Goal: Task Accomplishment & Management: Manage account settings

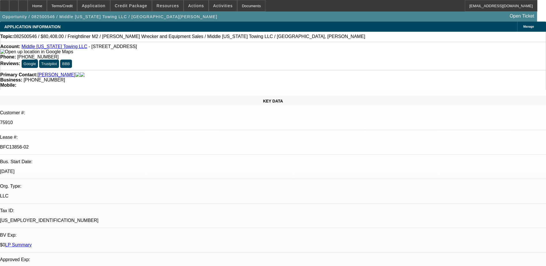
select select "0"
select select "2"
select select "0"
select select "6"
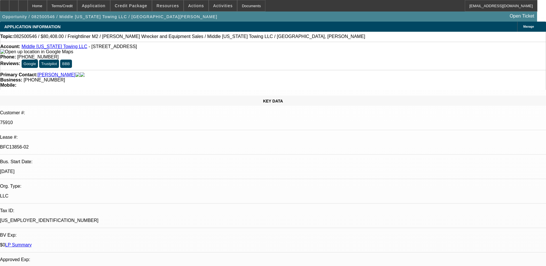
select select "0"
select select "6"
select select "0"
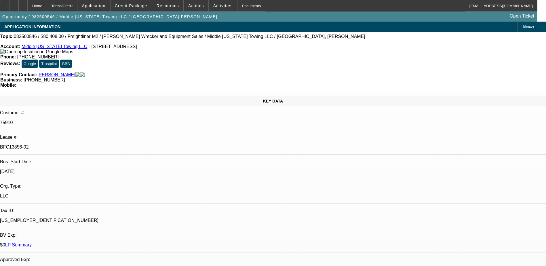
select select "0"
select select "2"
select select "0"
select select "6"
select select "0"
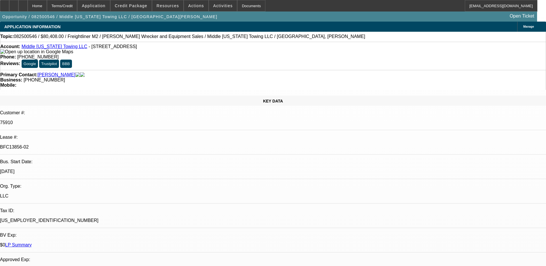
select select "0"
select select "2"
select select "0"
select select "6"
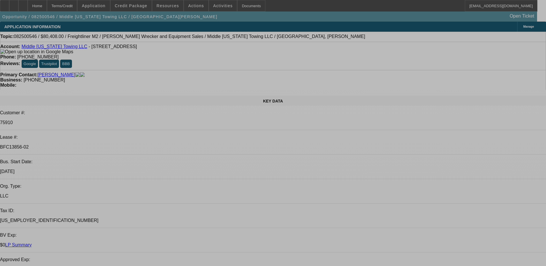
select select "0"
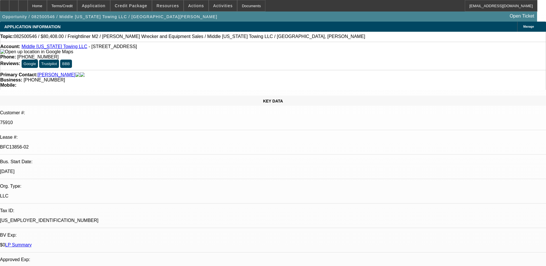
select select "0"
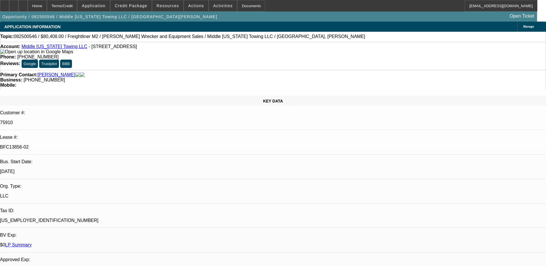
select select "0"
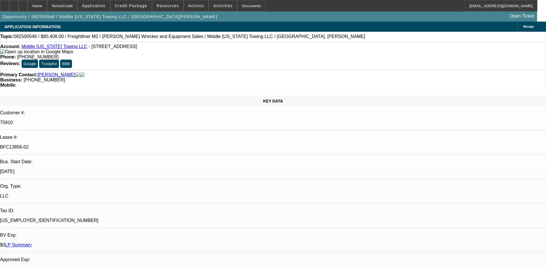
select select "0"
select select "1"
select select "2"
select select "6"
select select "1"
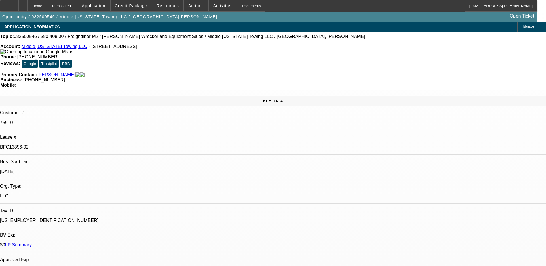
select select "1"
select select "6"
select select "1"
select select "2"
select select "6"
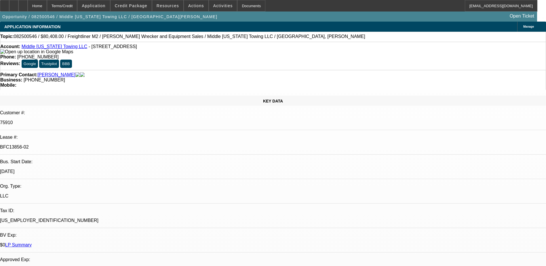
select select "1"
select select "2"
select select "6"
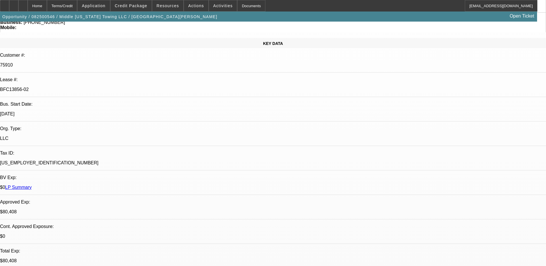
scroll to position [86, 0]
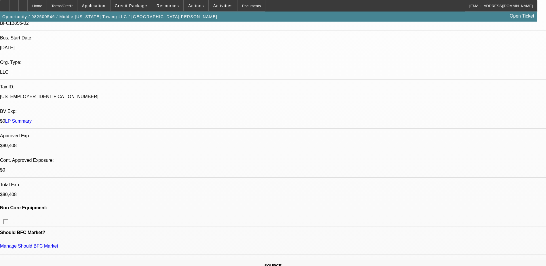
scroll to position [58, 0]
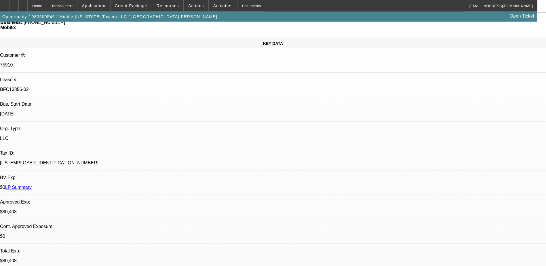
click at [28, 8] on div at bounding box center [22, 6] width 9 height 12
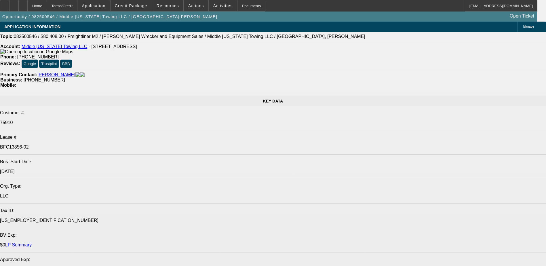
select select "0"
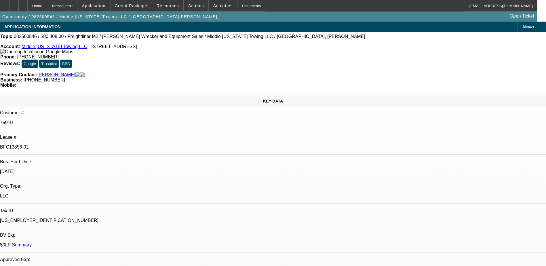
select select "0"
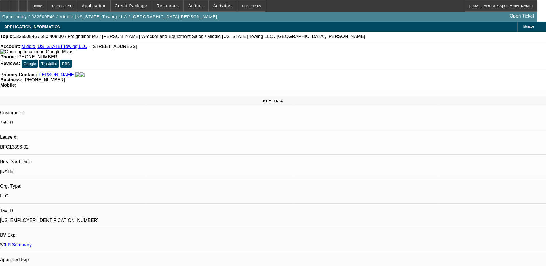
select select "0"
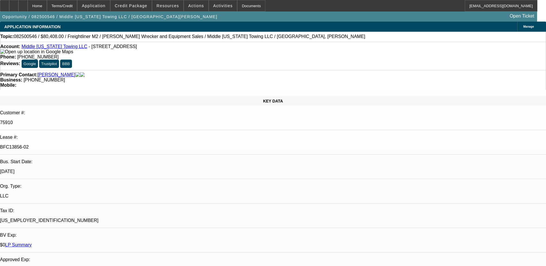
select select "0"
select select "1"
select select "2"
select select "6"
select select "1"
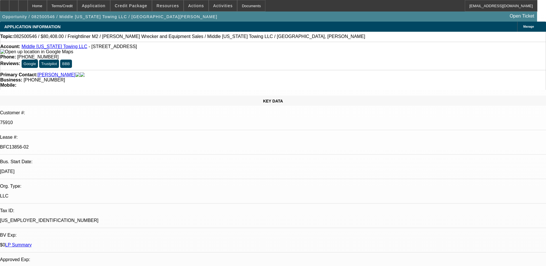
select select "1"
select select "6"
select select "1"
select select "2"
select select "6"
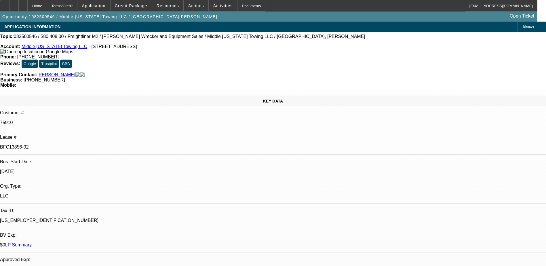
select select "1"
select select "2"
select select "6"
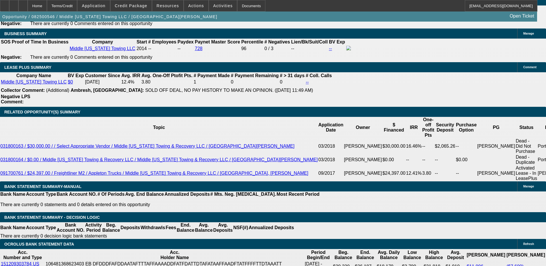
scroll to position [979, 0]
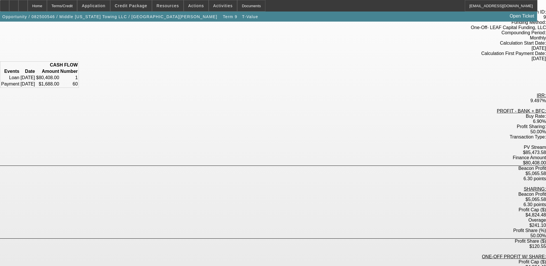
scroll to position [13, 0]
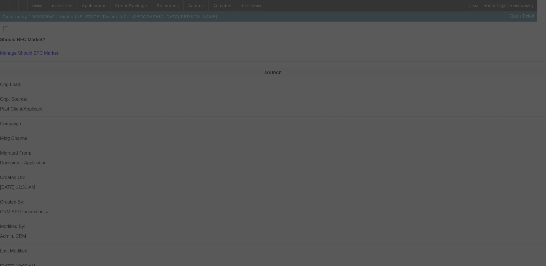
select select "0"
select select "2"
select select "0"
select select "6"
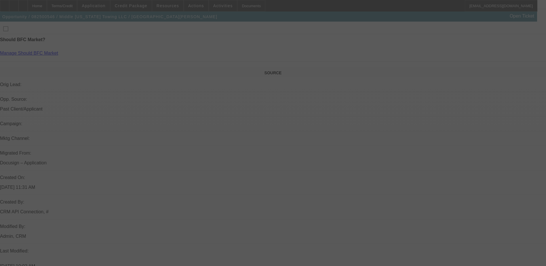
select select "0"
select select "6"
select select "0"
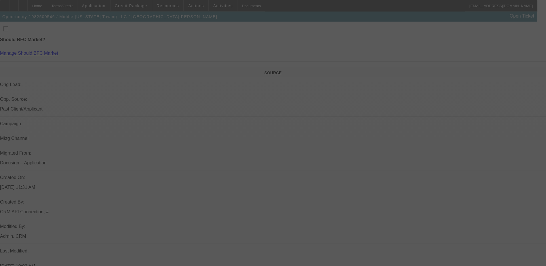
select select "0"
select select "2"
select select "0"
select select "6"
select select "0"
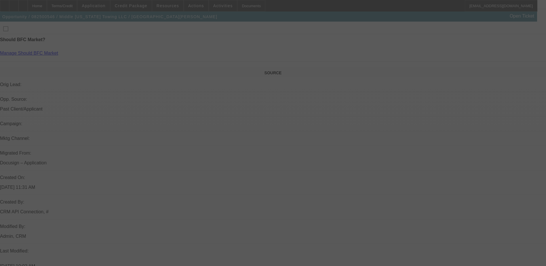
select select "0"
select select "2"
select select "0"
select select "6"
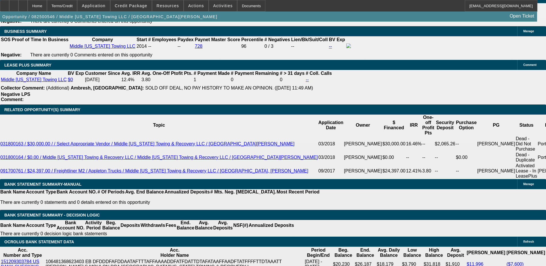
scroll to position [894, 0]
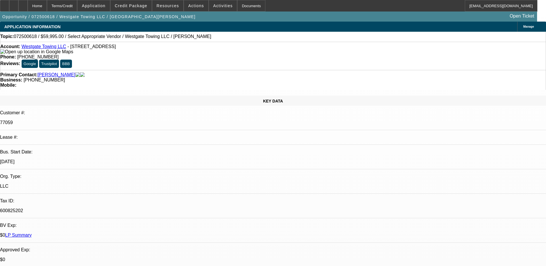
select select "0"
select select "2"
select select "0.1"
select select "1"
select select "2"
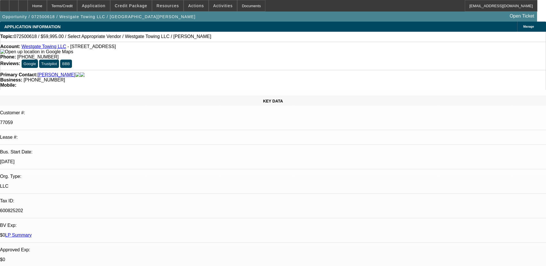
select select "4"
drag, startPoint x: 226, startPoint y: 47, endPoint x: 200, endPoint y: 50, distance: 26.3
click at [200, 54] on div "Phone: (602) 481-9346" at bounding box center [272, 56] width 545 height 5
copy span "(602) 481-9346"
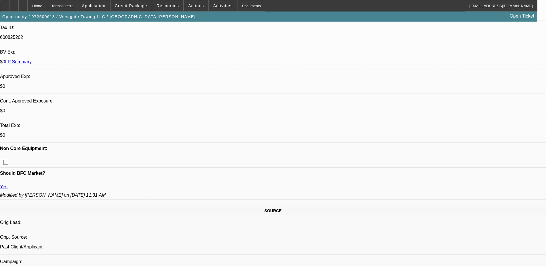
scroll to position [374, 0]
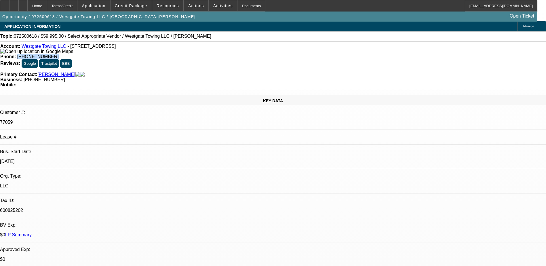
scroll to position [0, 0]
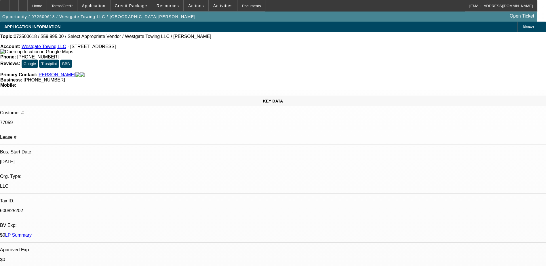
click at [413, 21] on div "Opportunity / 072500618 / Westgate Towing LLC / Mendez, Jesse Open Ticket" at bounding box center [268, 17] width 537 height 10
drag, startPoint x: 413, startPoint y: 26, endPoint x: 413, endPoint y: 29, distance: 3.2
radio input "true"
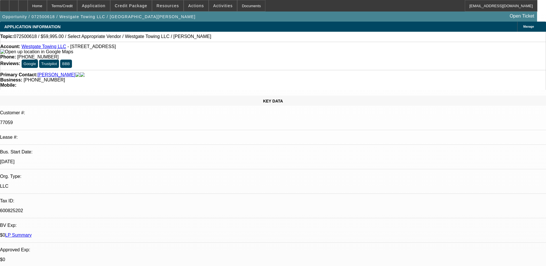
type textarea "LVM, se with a few trucks from FB"
radio input "true"
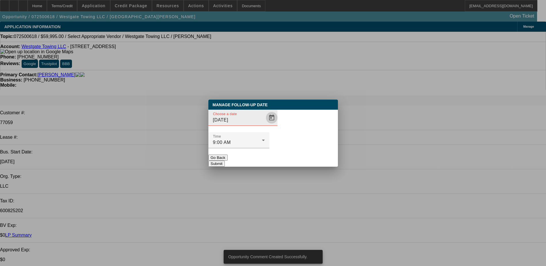
click at [265, 125] on span "Open calendar" at bounding box center [272, 118] width 14 height 14
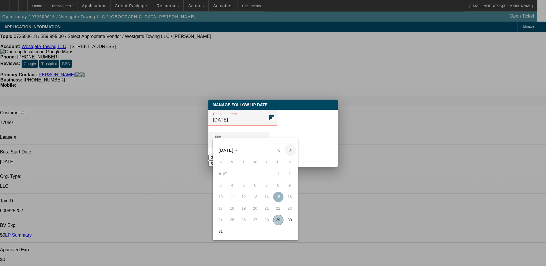
click at [290, 151] on span "Next month" at bounding box center [291, 151] width 12 height 12
click at [275, 187] on span "5" at bounding box center [278, 185] width 10 height 10
type input "9/5/2025"
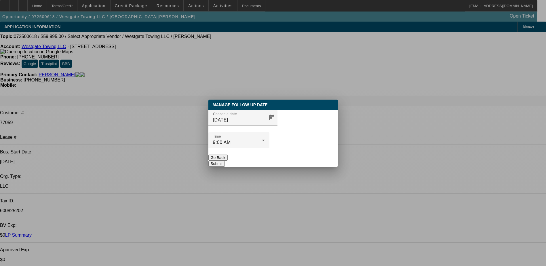
click at [225, 161] on button "Submit" at bounding box center [216, 164] width 16 height 6
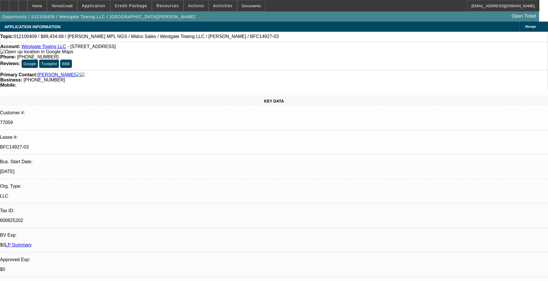
select select "0"
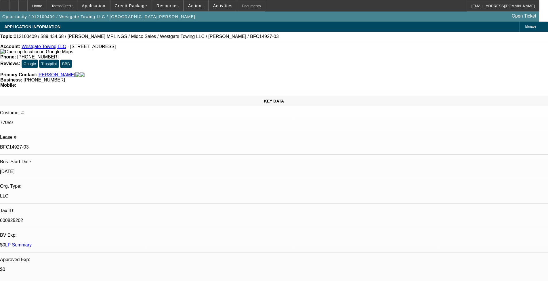
select select "0"
select select "2"
select select "0.1"
select select "0"
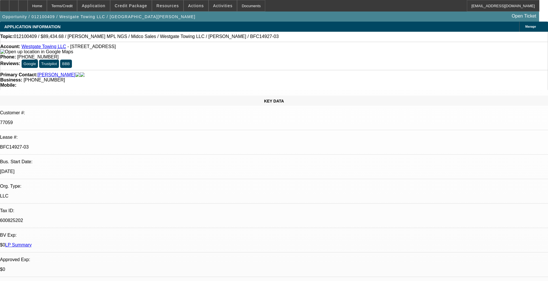
select select "2"
select select "0.1"
select select "1"
select select "6"
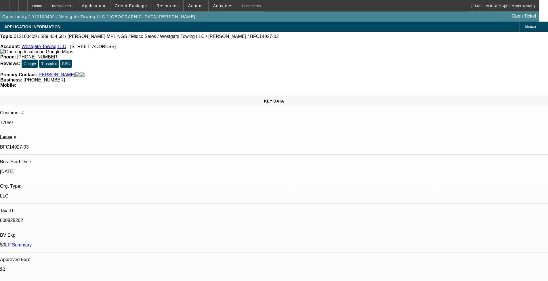
select select "1"
select select "6"
select select "1"
select select "2"
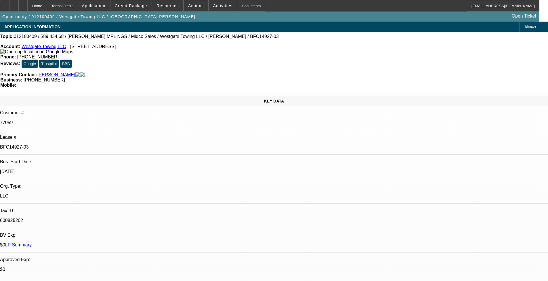
select select "4"
select select "1"
select select "2"
select select "4"
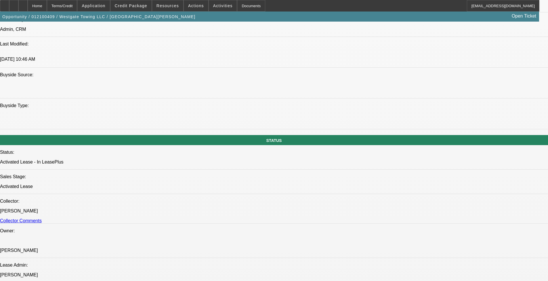
scroll to position [720, 0]
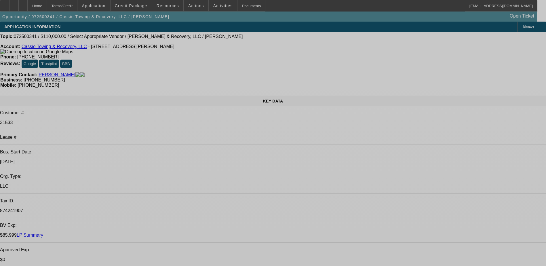
select select "0"
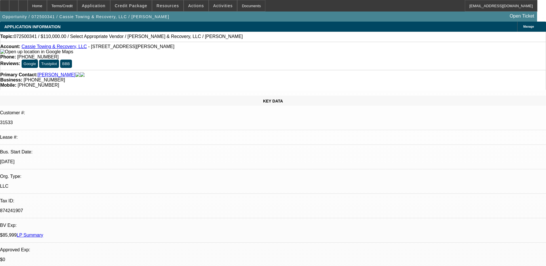
select select "2"
select select "0.1"
select select "1"
select select "2"
select select "4"
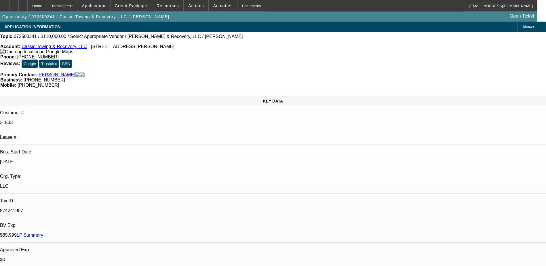
scroll to position [0, 143]
drag, startPoint x: 371, startPoint y: 187, endPoint x: 542, endPoint y: 193, distance: 171.7
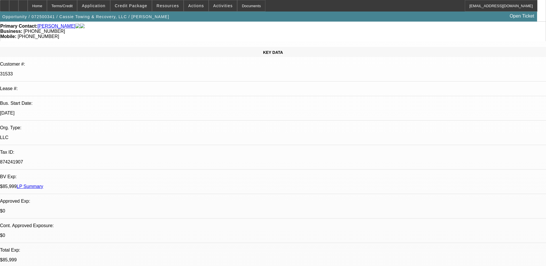
scroll to position [144, 0]
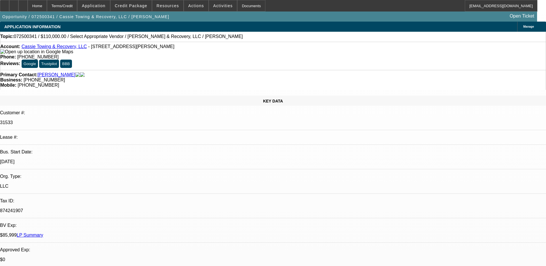
scroll to position [0, 0]
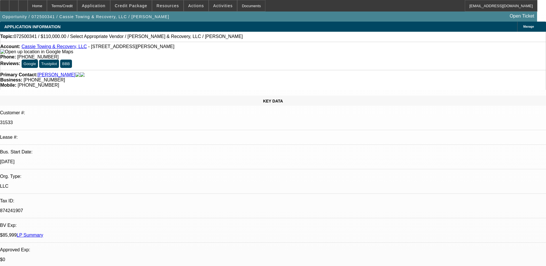
click at [58, 49] on link "Cassie Towing & Recovery, LLC" at bounding box center [54, 46] width 65 height 5
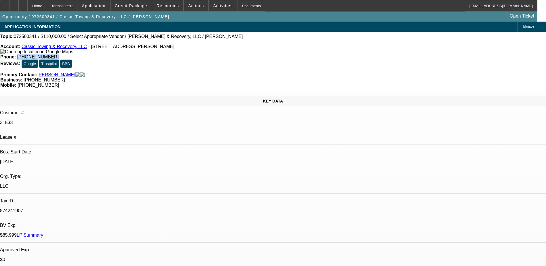
drag, startPoint x: 227, startPoint y: 46, endPoint x: 200, endPoint y: 52, distance: 27.9
click at [200, 52] on div "Account: Cassie Towing & Recovery, LLC - 2115 Cobbs Creek Pkwy, Philadelphia, P…" at bounding box center [273, 56] width 546 height 28
copy span "(267) 781-6011"
click at [262, 28] on div "APPLICATION INFORMATION Manage" at bounding box center [273, 27] width 546 height 10
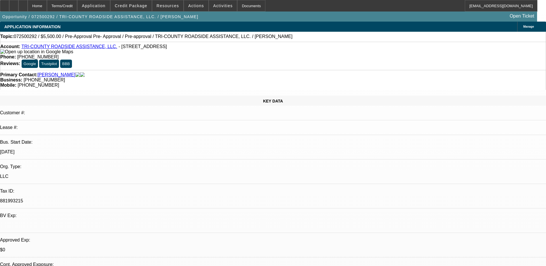
select select "0"
select select "6"
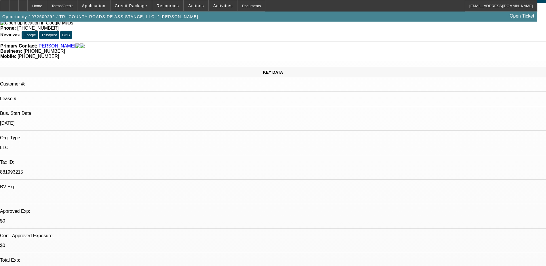
scroll to position [58, 0]
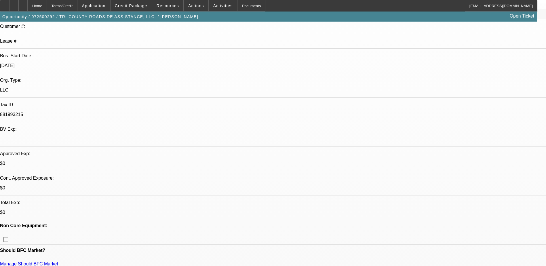
scroll to position [0, 0]
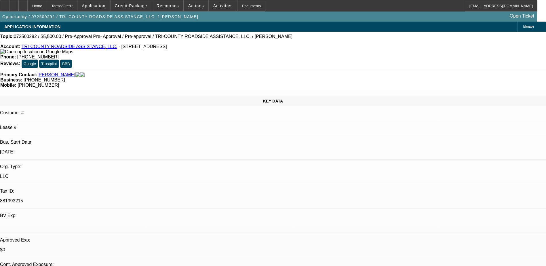
click at [66, 49] on link "TRI-COUNTY ROADSIDE ASSISTANCE, LLC." at bounding box center [69, 46] width 96 height 5
drag, startPoint x: 415, startPoint y: 24, endPoint x: 418, endPoint y: 28, distance: 4.5
radio input "true"
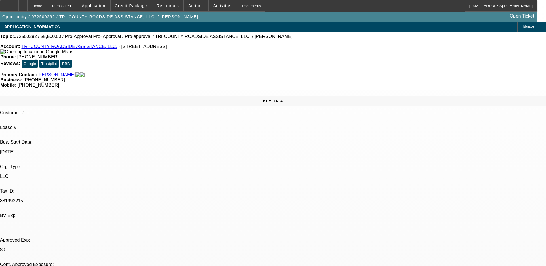
type textarea "Still on the hunt, pursuing a contract with an aprtment complex. Interested in …"
radio input "true"
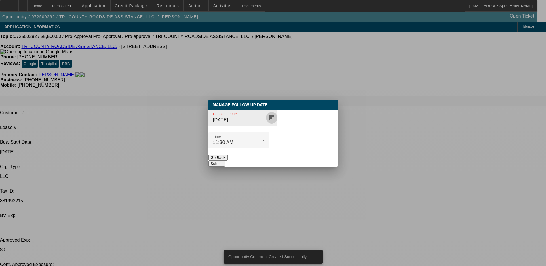
click at [265, 125] on span "Open calendar" at bounding box center [272, 118] width 14 height 14
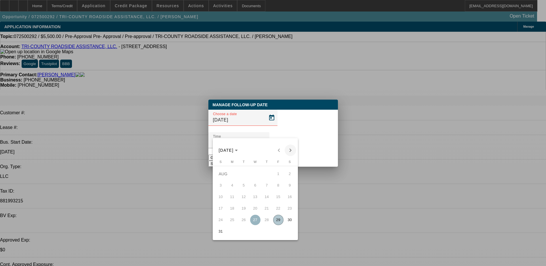
click at [290, 151] on span "Next month" at bounding box center [291, 151] width 12 height 12
click at [275, 188] on span "5" at bounding box center [278, 185] width 10 height 10
type input "9/5/2025"
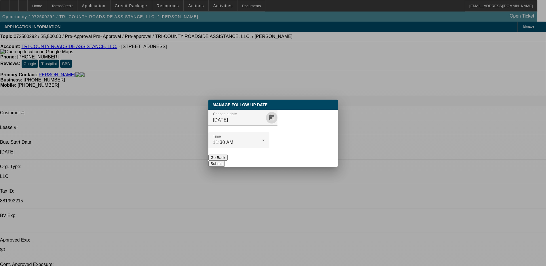
click at [225, 161] on button "Submit" at bounding box center [216, 164] width 16 height 6
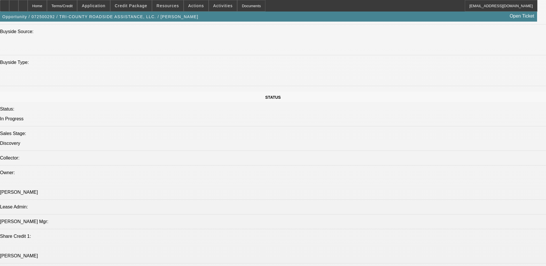
scroll to position [720, 0]
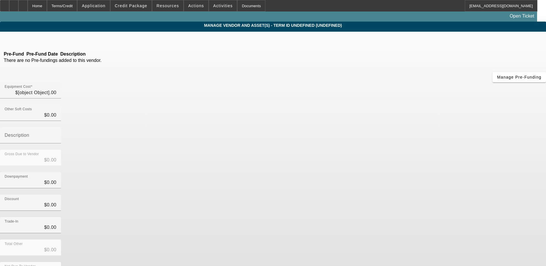
type input "$5,500.00"
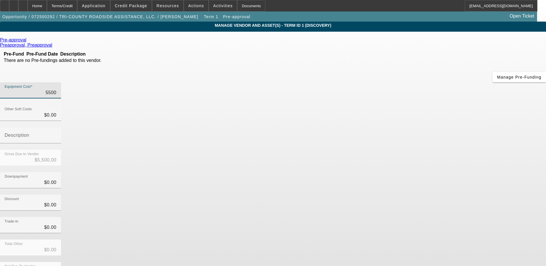
click at [56, 89] on input "5500" at bounding box center [31, 92] width 52 height 7
type input "550"
type input "$550.00"
type input "55"
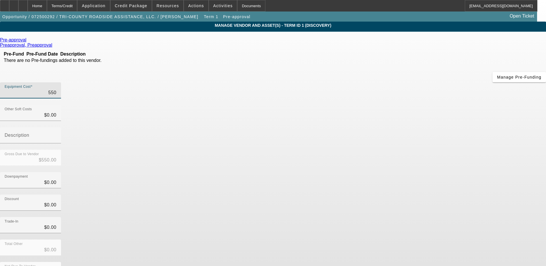
type input "$55.00"
type input "5"
type input "$5.00"
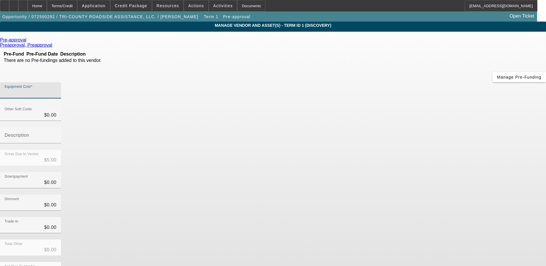
type input "$0.00"
type input "5"
type input "$5.00"
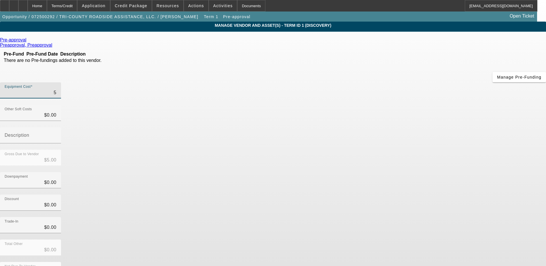
type input "54"
type input "$54.00"
type input "540"
type input "$540.00"
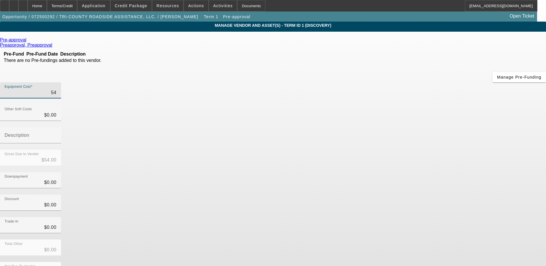
type input "$540.00"
type input "5400"
type input "$5,400.00"
type input "54000"
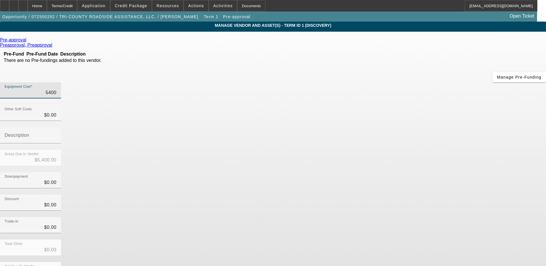
type input "$54,000.00"
click at [395, 172] on div "Downpayment $0.00" at bounding box center [273, 183] width 546 height 22
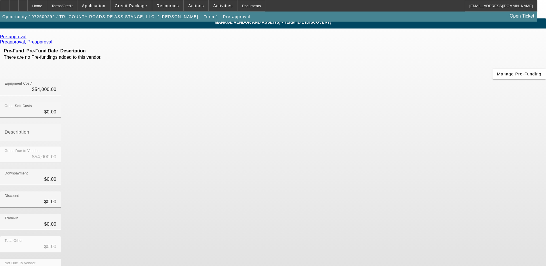
scroll to position [4, 0]
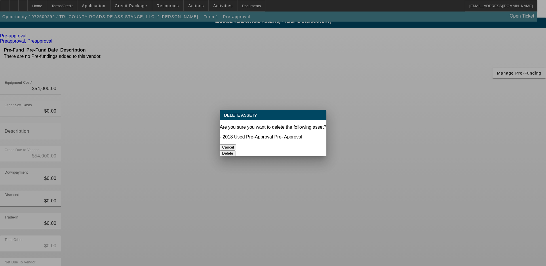
scroll to position [0, 0]
click at [236, 150] on button "Delete" at bounding box center [228, 153] width 16 height 6
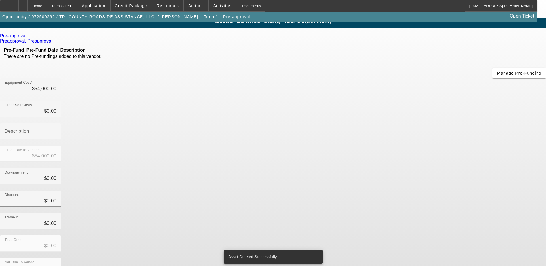
scroll to position [2, 0]
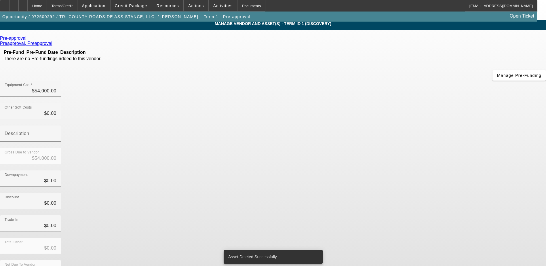
click at [396, 215] on div "Trade-In $0.00" at bounding box center [273, 226] width 546 height 22
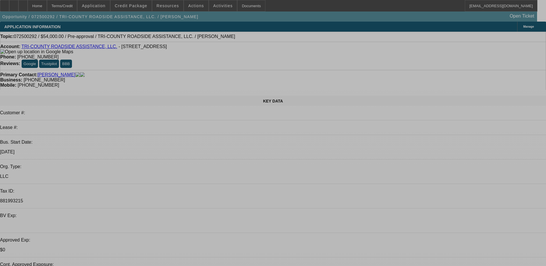
select select "0"
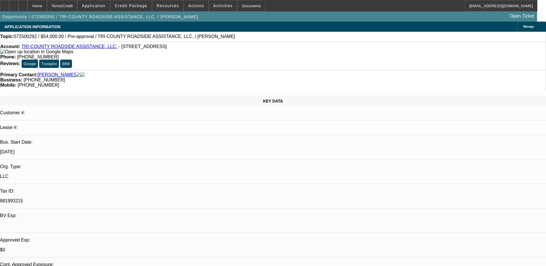
select select "0"
select select "6"
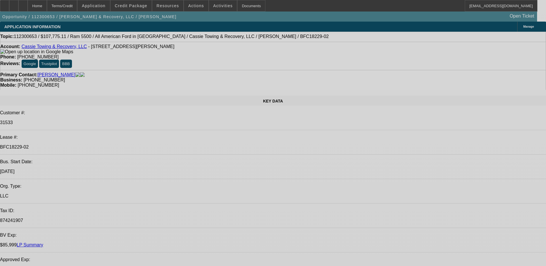
select select "0"
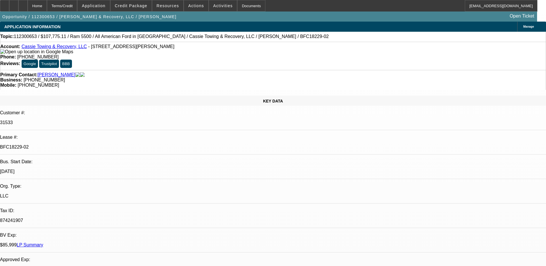
select select "2"
select select "0.1"
select select "0"
select select "2"
select select "0.1"
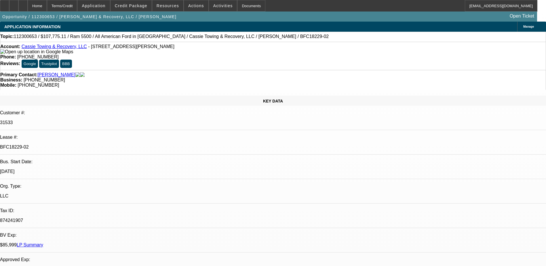
select select "0"
select select "2"
select select "0.1"
select select "0"
select select "2"
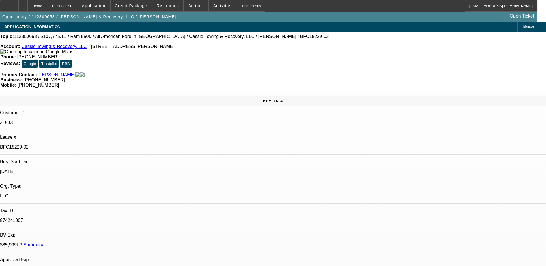
select select "0.1"
select select "1"
select select "2"
select select "4"
select select "1"
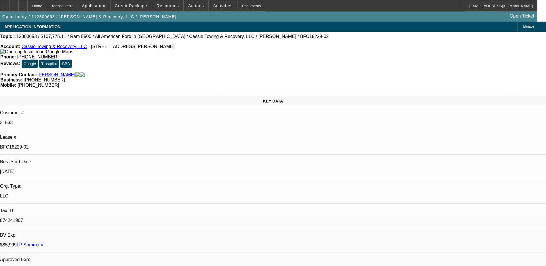
select select "2"
select select "4"
select select "1"
select select "2"
select select "4"
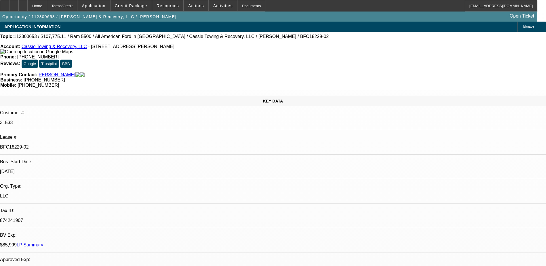
select select "1"
select select "2"
select select "4"
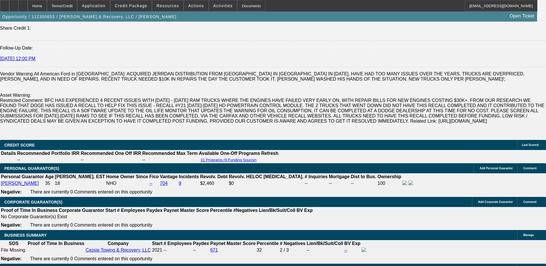
scroll to position [835, 0]
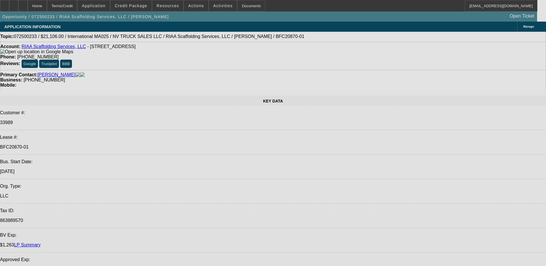
select select "0"
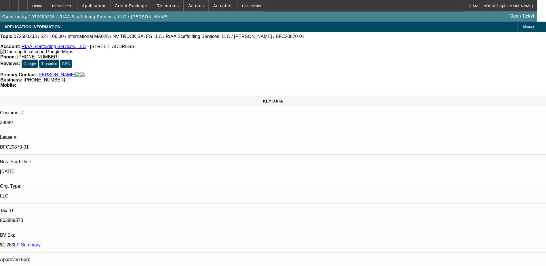
select select "0"
select select "0.1"
select select "0"
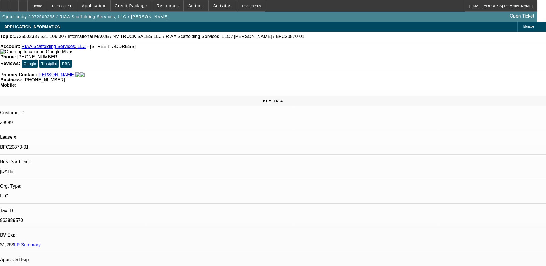
select select "0"
select select "0.1"
select select "0"
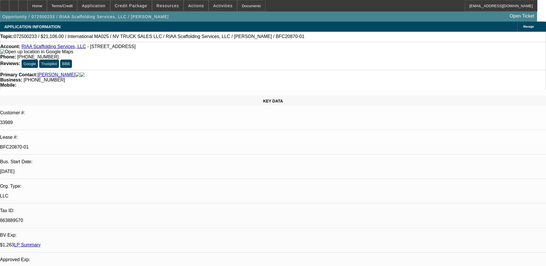
select select "0.1"
click at [305, 8] on div "Home Terms/Credit Application Credit Package Resources Actions Activities Docum…" at bounding box center [268, 6] width 537 height 12
select select "1"
select select "5"
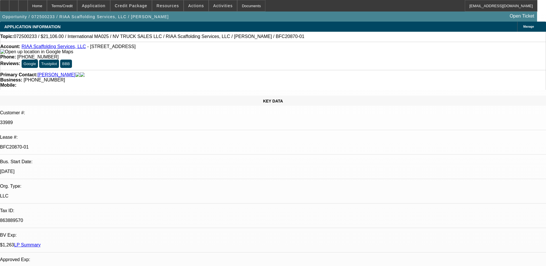
select select "1"
select select "6"
select select "1"
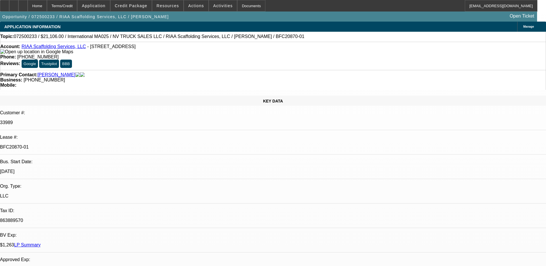
select select "5"
select select "1"
select select "5"
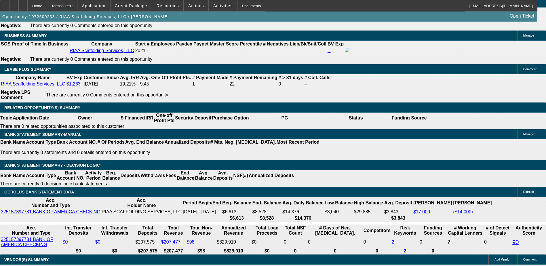
scroll to position [777, 0]
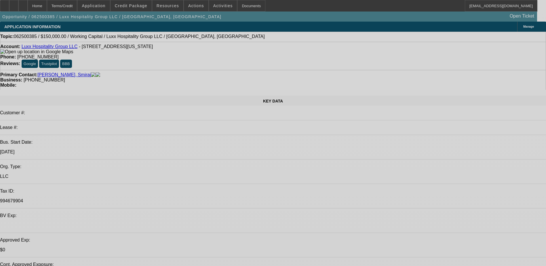
select select "0"
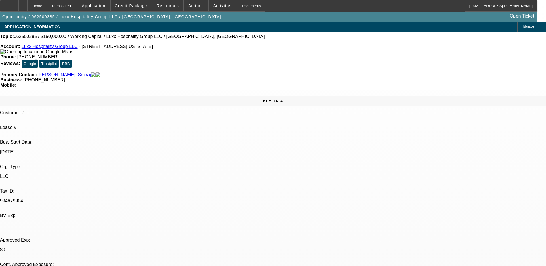
select select "0"
select select "1"
select select "2"
select select "6"
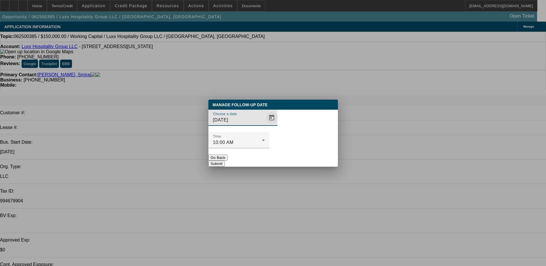
click at [265, 125] on span "Open calendar" at bounding box center [272, 118] width 14 height 14
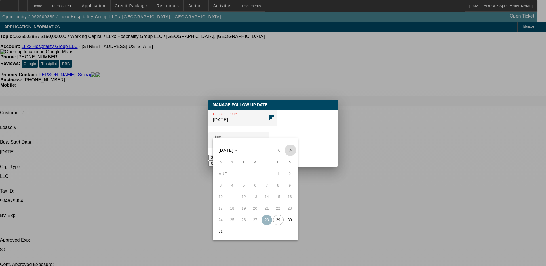
click at [293, 150] on span "Next month" at bounding box center [291, 151] width 12 height 12
click at [267, 187] on span "4" at bounding box center [267, 185] width 10 height 10
type input "[DATE]"
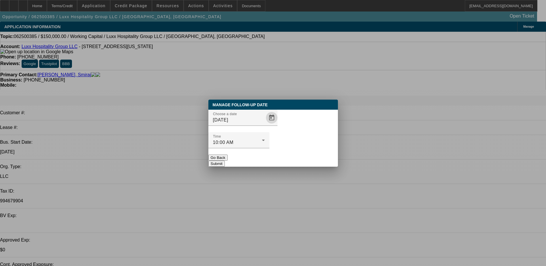
click at [225, 161] on button "Submit" at bounding box center [216, 164] width 16 height 6
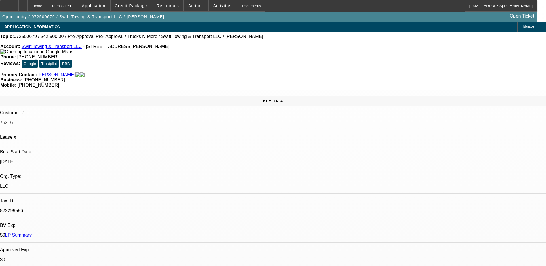
select select "0"
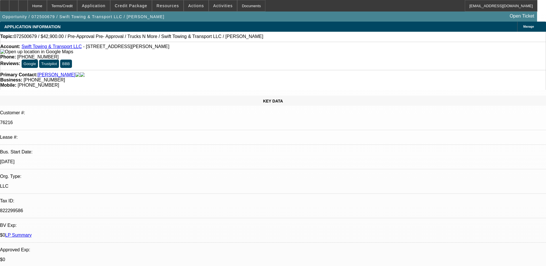
select select "0"
select select "1"
select select "2"
select select "6"
select select "1"
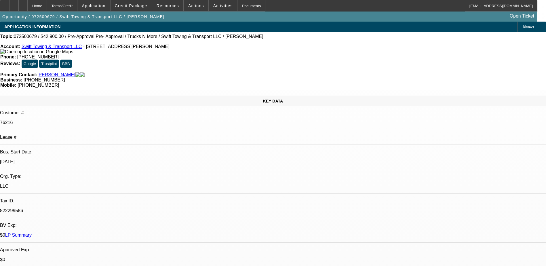
select select "2"
select select "6"
drag, startPoint x: 235, startPoint y: 47, endPoint x: 200, endPoint y: 55, distance: 35.8
click at [200, 55] on div "Account: Swift Towing & Transport LLC - 77 Hilltop Rd, Howell, NJ 07731 Phone: …" at bounding box center [273, 56] width 546 height 28
copy span "[PHONE_NUMBER]"
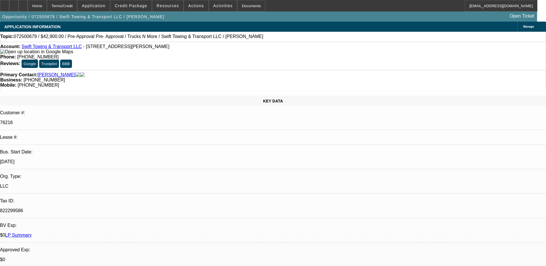
click at [280, 21] on div "Opportunity / 072500679 / Swift Towing & Transport LLC / Rodriguez, Kervin Open…" at bounding box center [268, 17] width 537 height 10
click at [56, 48] on link "Swift Towing & Transport LLC" at bounding box center [52, 46] width 60 height 5
select select "0"
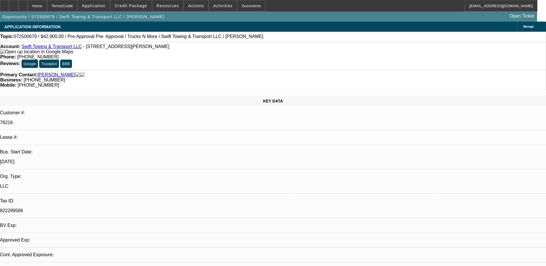
select select "0"
select select "1"
select select "2"
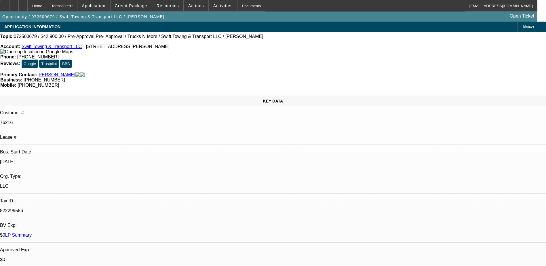
select select "6"
select select "1"
select select "2"
select select "6"
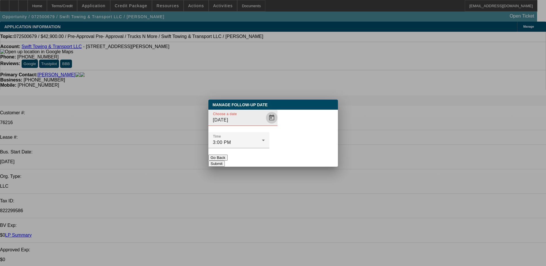
click at [265, 125] on span "Open calendar" at bounding box center [272, 118] width 14 height 14
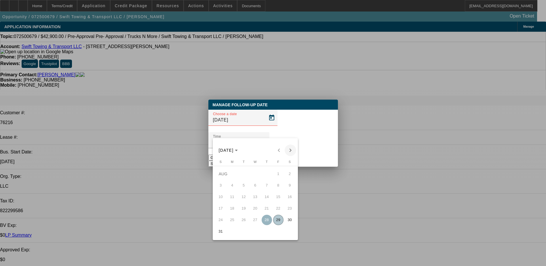
click at [292, 153] on span "Next month" at bounding box center [291, 151] width 12 height 12
click at [246, 220] on span "23" at bounding box center [244, 220] width 10 height 10
type input "9/23/2025"
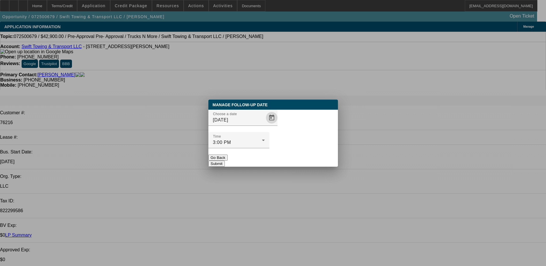
click at [225, 161] on button "Submit" at bounding box center [216, 164] width 16 height 6
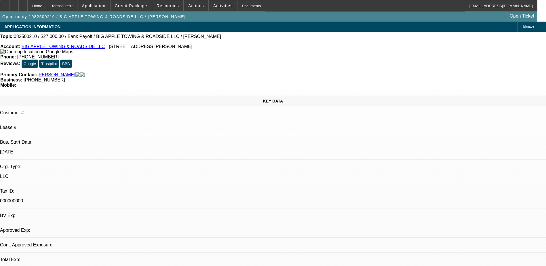
select select "0.1"
select select "2"
select select "0"
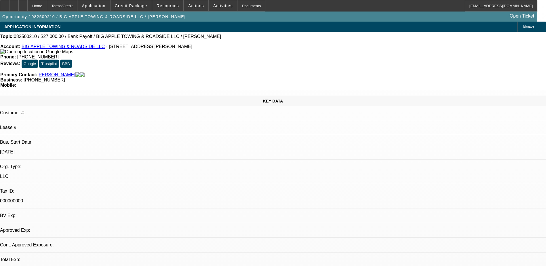
select select "0"
select select "1"
select select "2"
select select "6"
select select "1"
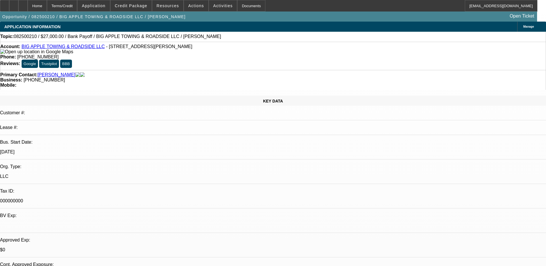
select select "2"
select select "6"
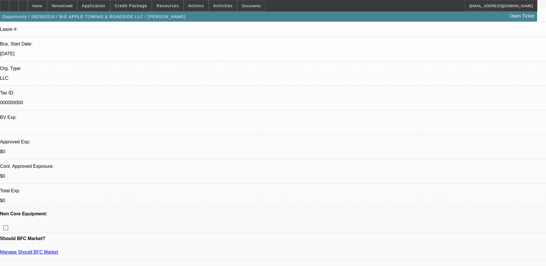
scroll to position [115, 0]
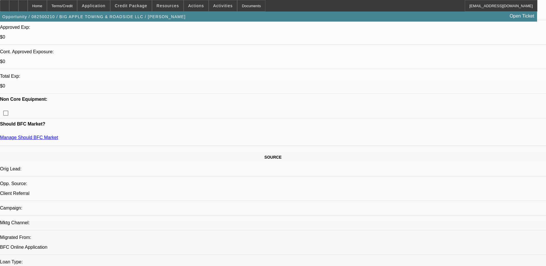
scroll to position [230, 0]
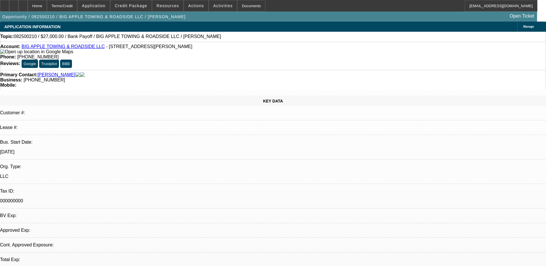
select select "0.1"
select select "2"
select select "0"
select select "6"
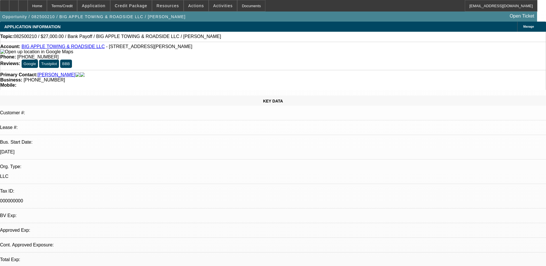
select select "0"
select select "2"
select select "0"
select select "6"
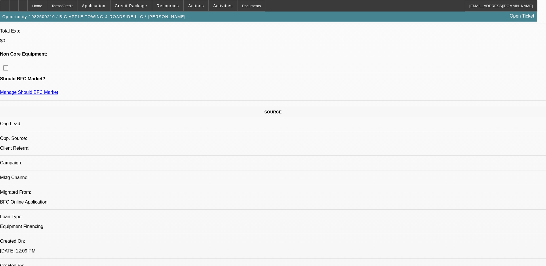
scroll to position [259, 0]
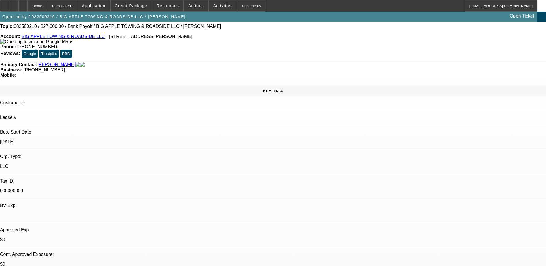
scroll to position [0, 0]
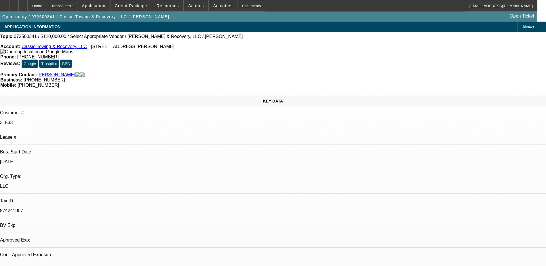
select select "0"
select select "2"
select select "0.1"
select select "1"
select select "2"
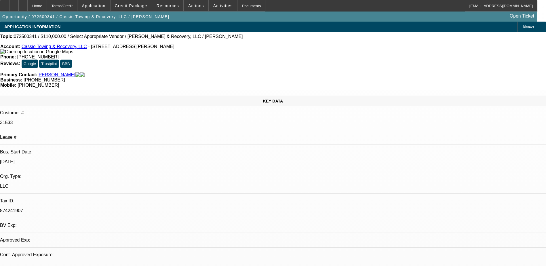
select select "4"
click at [43, 233] on link "LP Summary" at bounding box center [30, 235] width 26 height 5
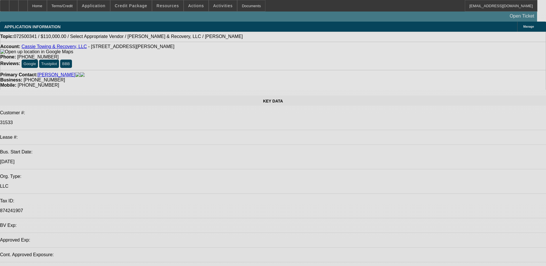
select select "0"
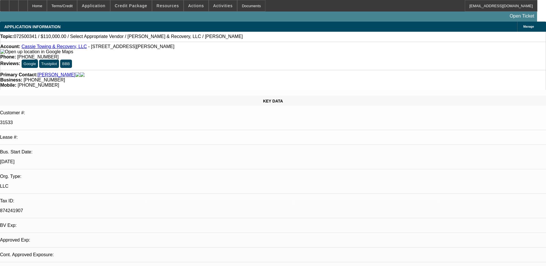
select select "2"
select select "0.1"
select select "1"
select select "2"
select select "4"
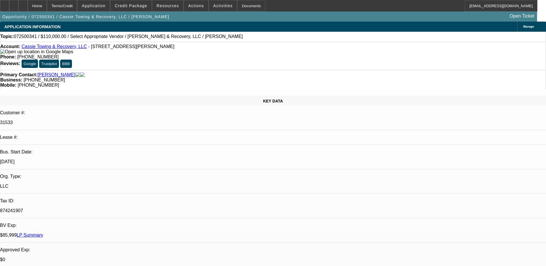
radio input "true"
type textarea "no answer when I called, sent text"
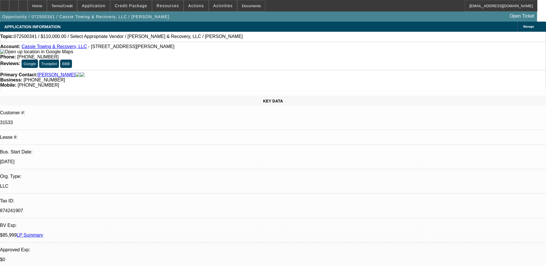
radio input "true"
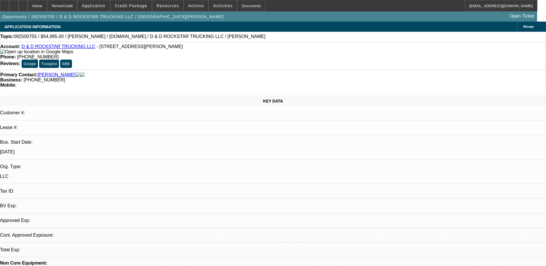
select select "0"
select select "1"
select select "2"
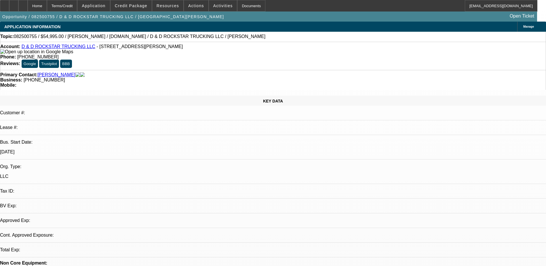
select select "6"
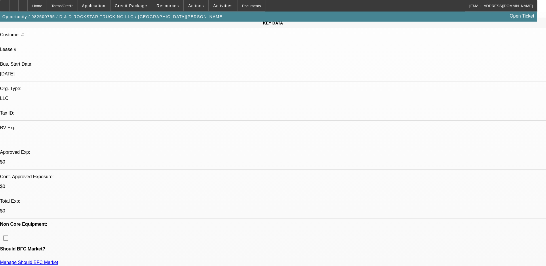
scroll to position [86, 0]
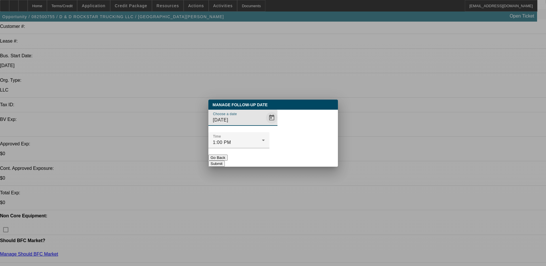
click at [265, 125] on span "Open calendar" at bounding box center [272, 118] width 14 height 14
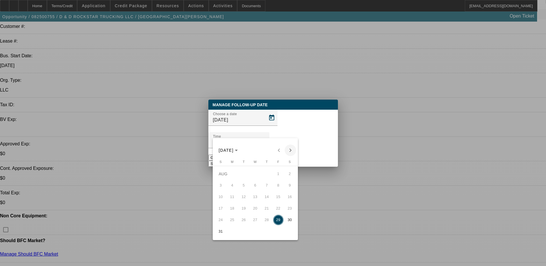
click at [291, 152] on span "Next month" at bounding box center [291, 151] width 12 height 12
click at [246, 188] on span "2" at bounding box center [244, 185] width 10 height 10
type input "[DATE]"
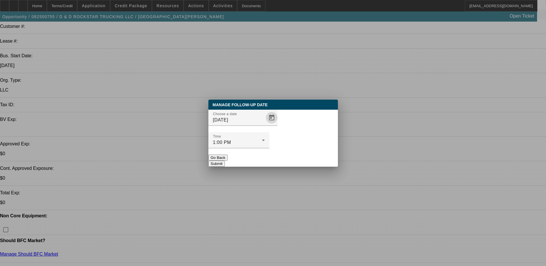
click at [225, 161] on button "Submit" at bounding box center [216, 164] width 16 height 6
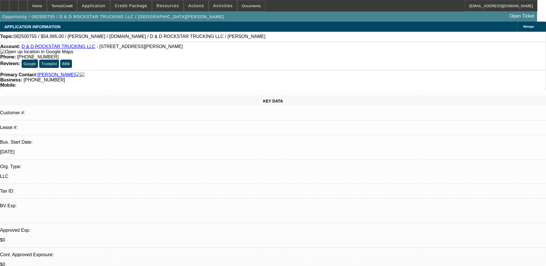
scroll to position [86, 0]
